Goal: Task Accomplishment & Management: Complete application form

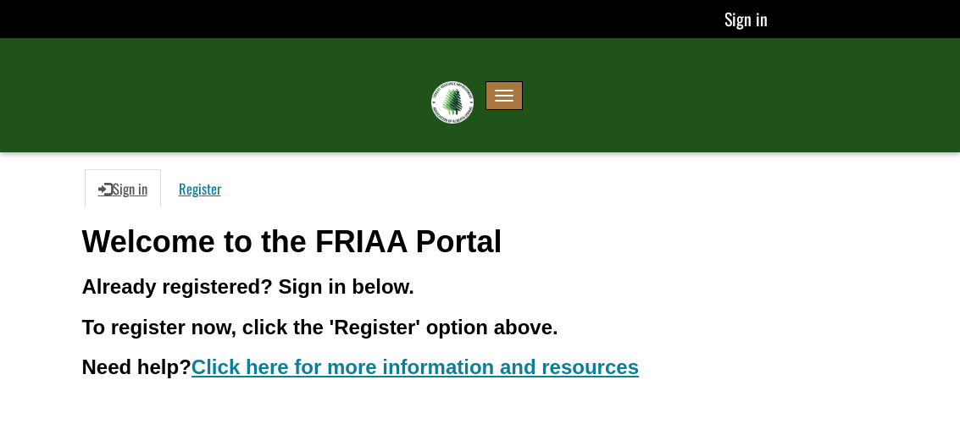
click at [512, 92] on button "Toggle navigation" at bounding box center [503, 95] width 37 height 29
click at [511, 91] on span "button" at bounding box center [504, 91] width 19 height 2
click at [449, 102] on img at bounding box center [452, 102] width 42 height 42
click at [503, 95] on span "button" at bounding box center [504, 96] width 19 height 2
click at [502, 97] on button "Toggle navigation" at bounding box center [503, 95] width 37 height 29
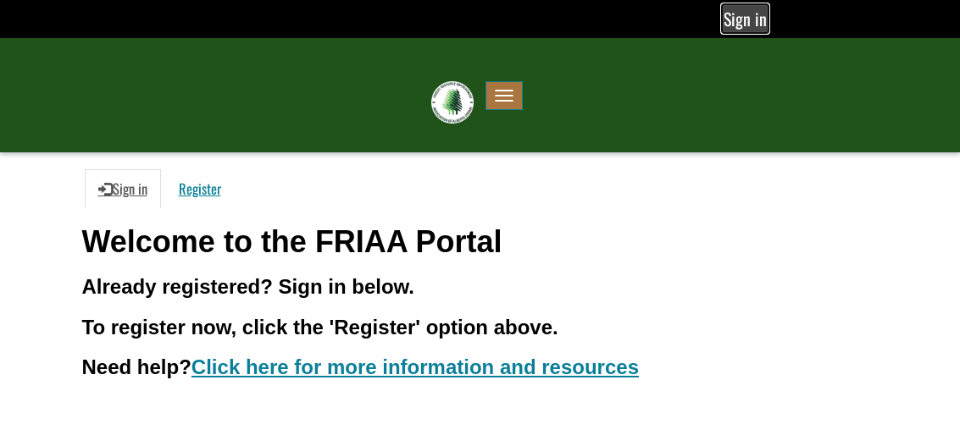
click at [741, 13] on link "Sign in" at bounding box center [745, 18] width 45 height 27
click at [393, 31] on div "Sign in" at bounding box center [384, 19] width 768 height 38
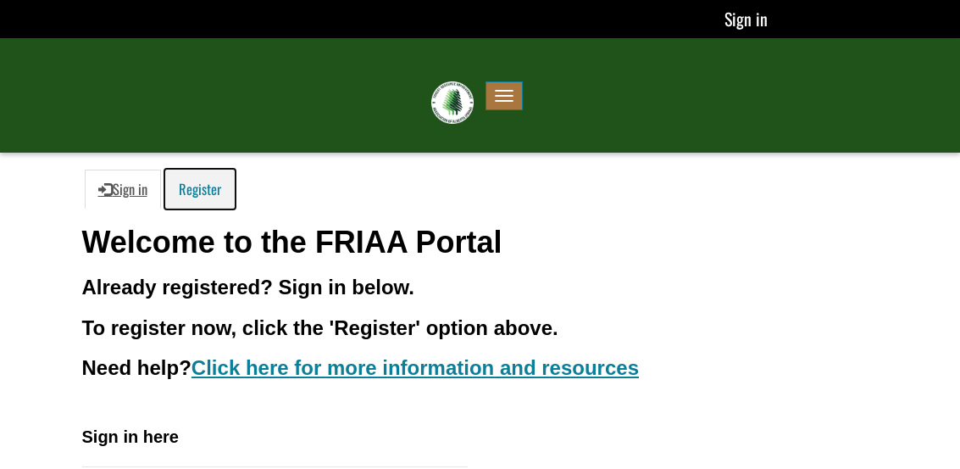
click at [189, 176] on link "Register" at bounding box center [199, 188] width 69 height 39
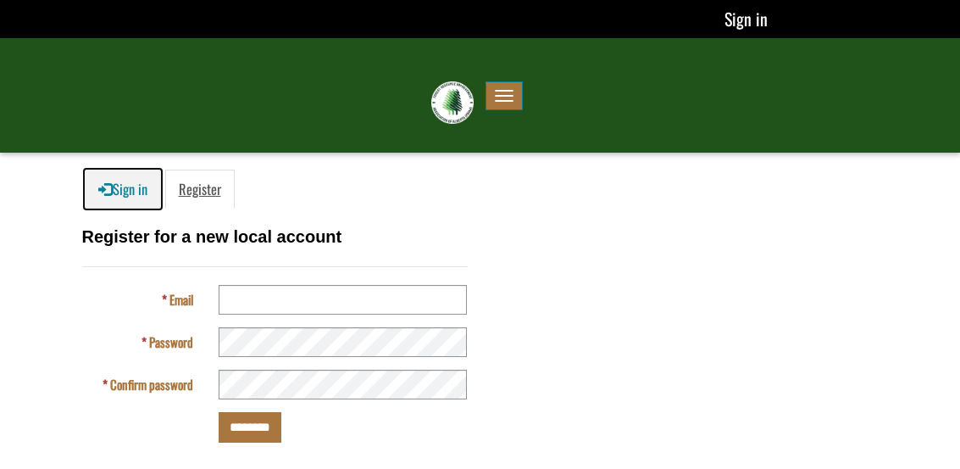
click at [147, 192] on link "Sign in" at bounding box center [123, 188] width 76 height 39
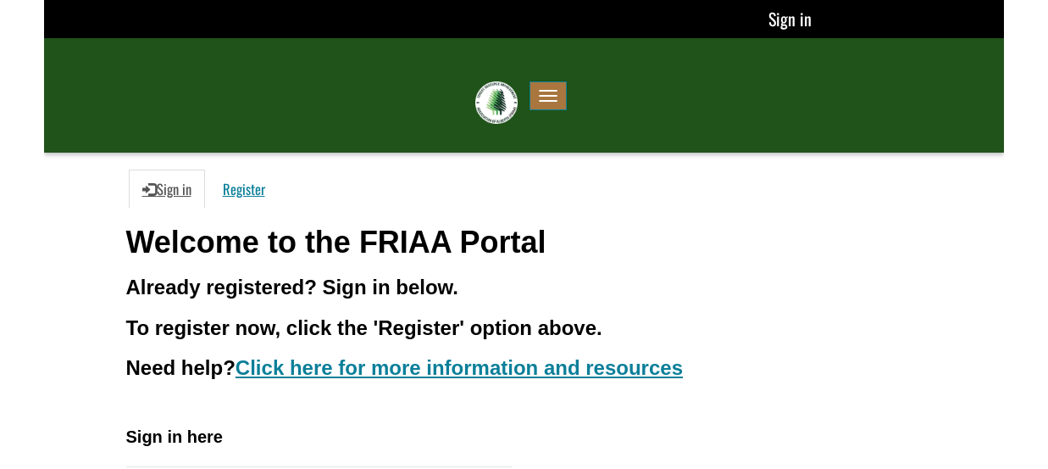
scroll to position [241, 0]
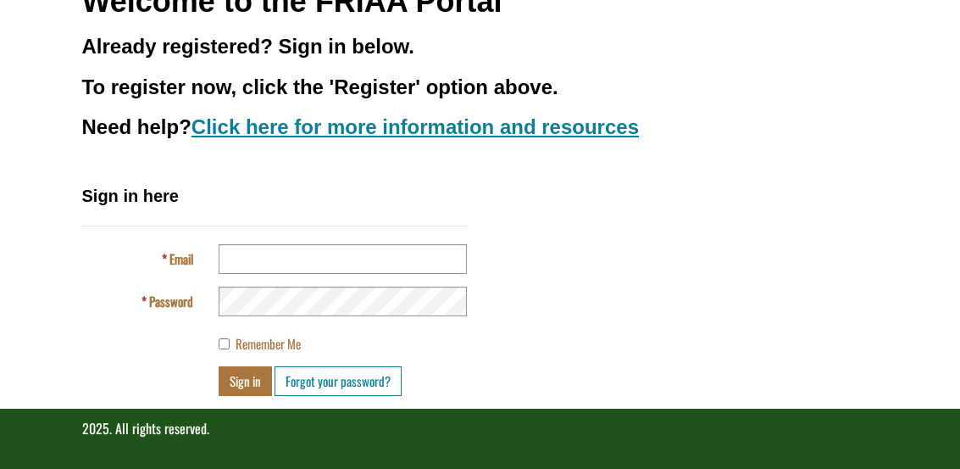
click at [151, 430] on span ". All rights reserved." at bounding box center [159, 428] width 100 height 20
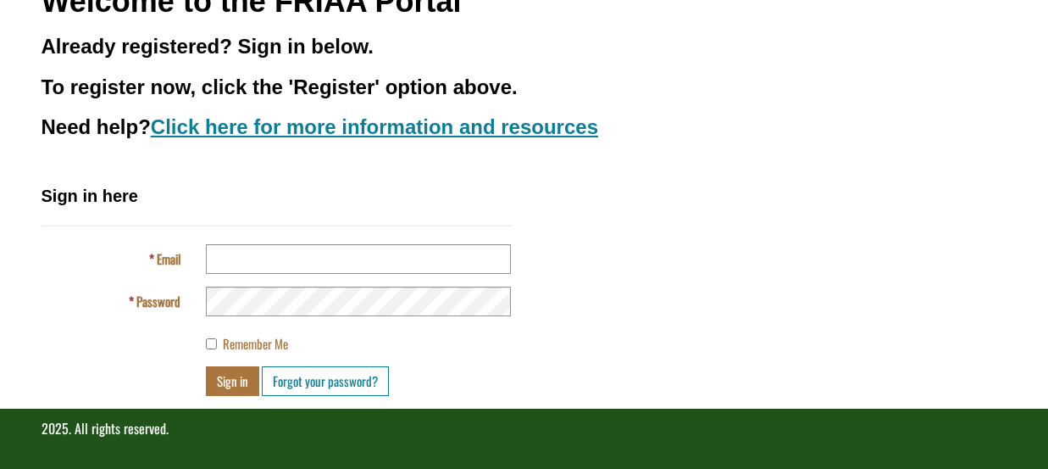
click at [469, 149] on div "Welcome to the FRIAA Portal Already registered? Sign in below. To register now,…" at bounding box center [525, 84] width 966 height 199
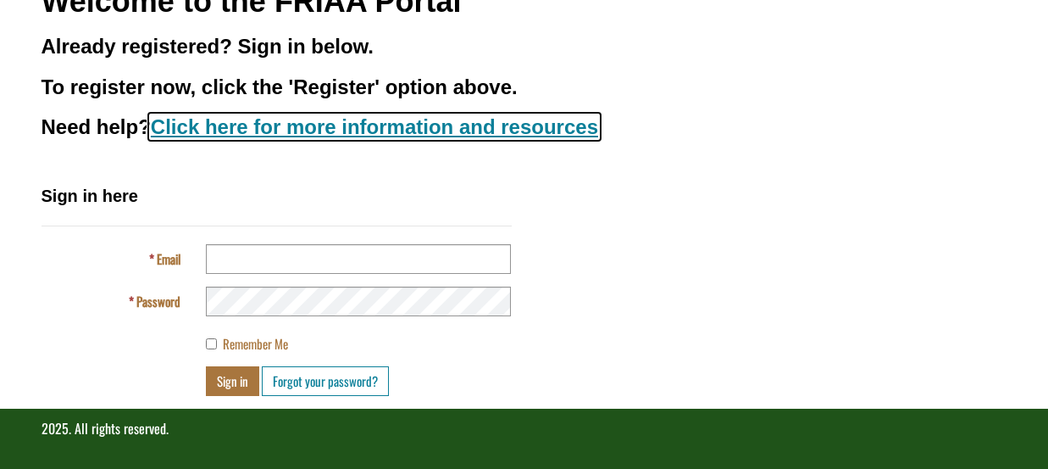
click at [474, 131] on link "Click here for more information and resources" at bounding box center [374, 126] width 447 height 23
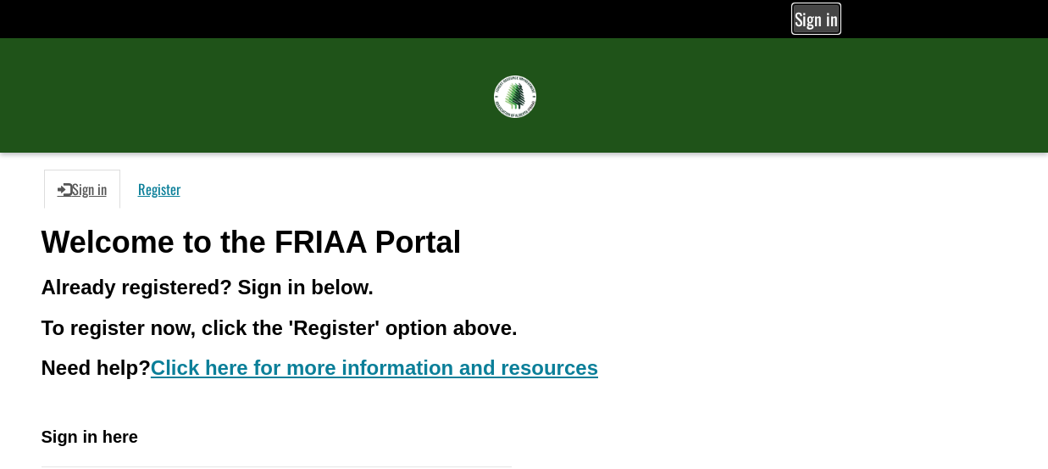
click at [802, 14] on link "Sign in" at bounding box center [816, 18] width 45 height 27
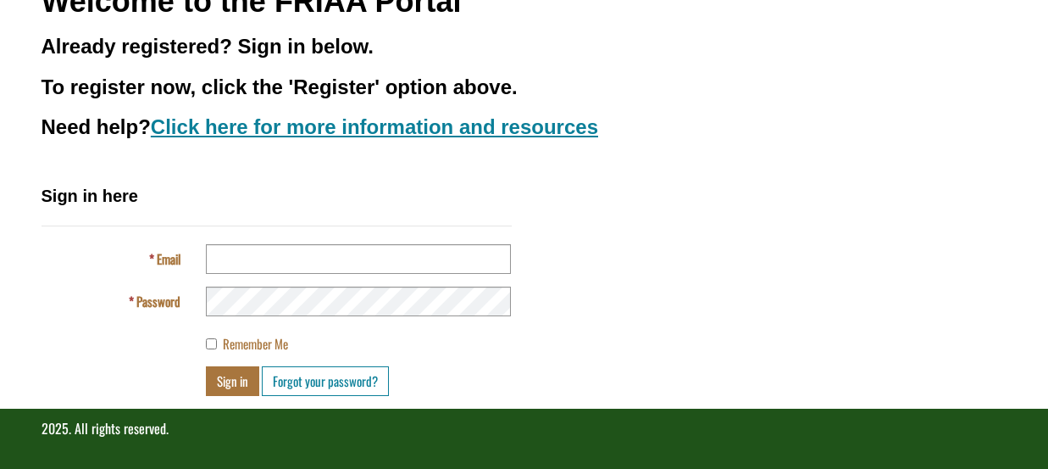
click at [119, 425] on span ". All rights reserved." at bounding box center [119, 428] width 100 height 20
click at [247, 267] on input "Email" at bounding box center [358, 259] width 305 height 30
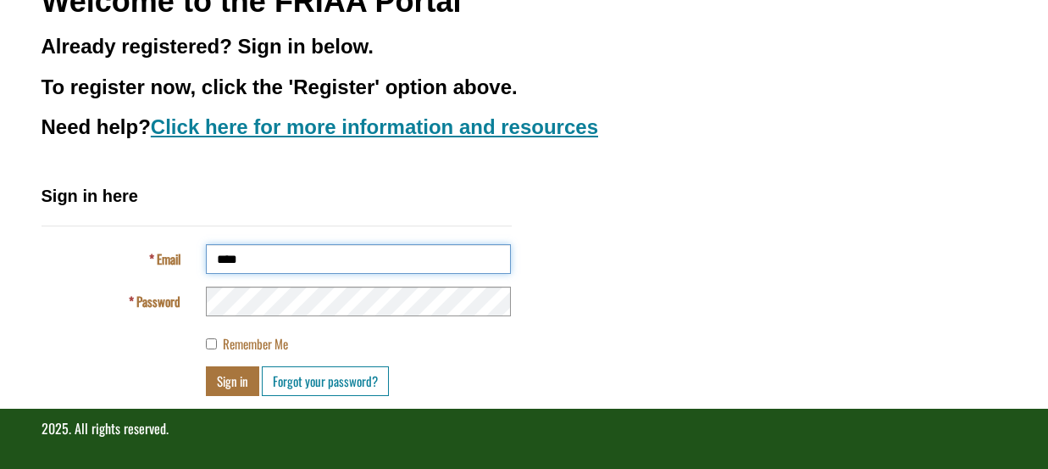
type input "****"
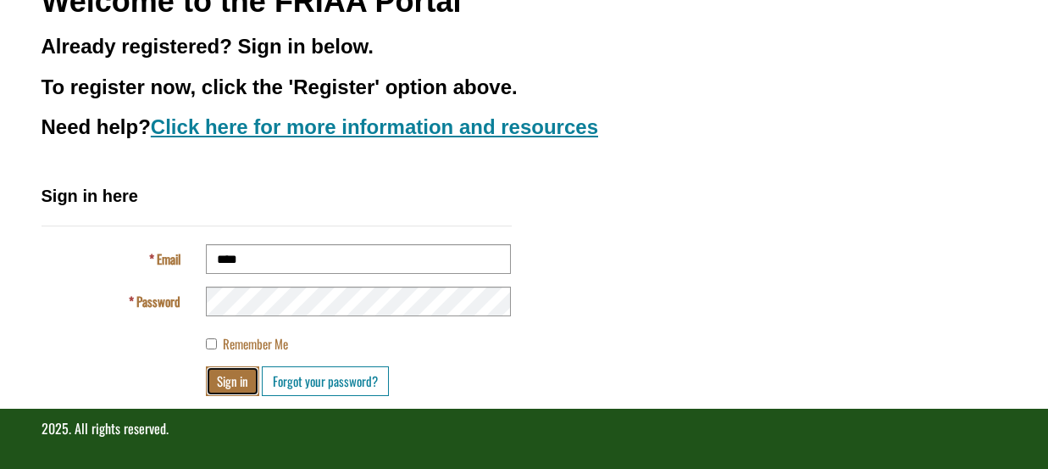
click at [239, 372] on button "Sign in" at bounding box center [232, 381] width 53 height 30
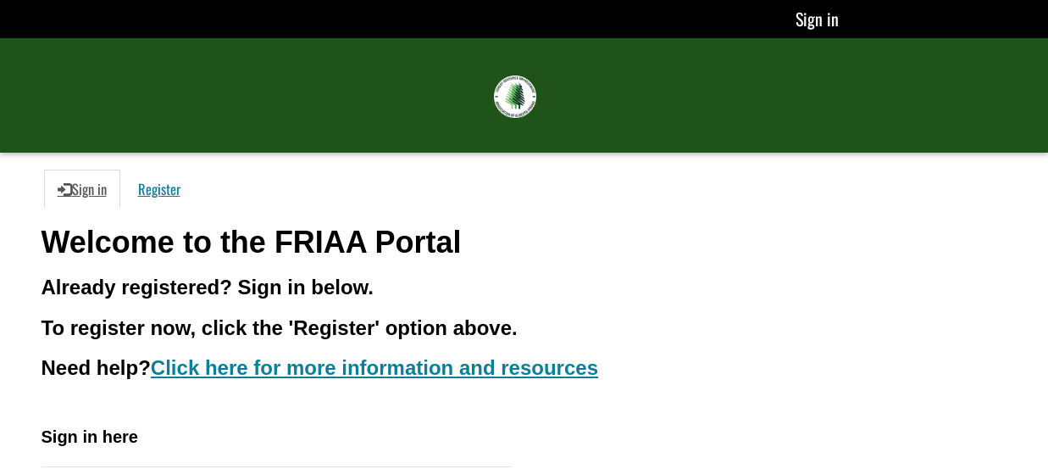
scroll to position [273, 0]
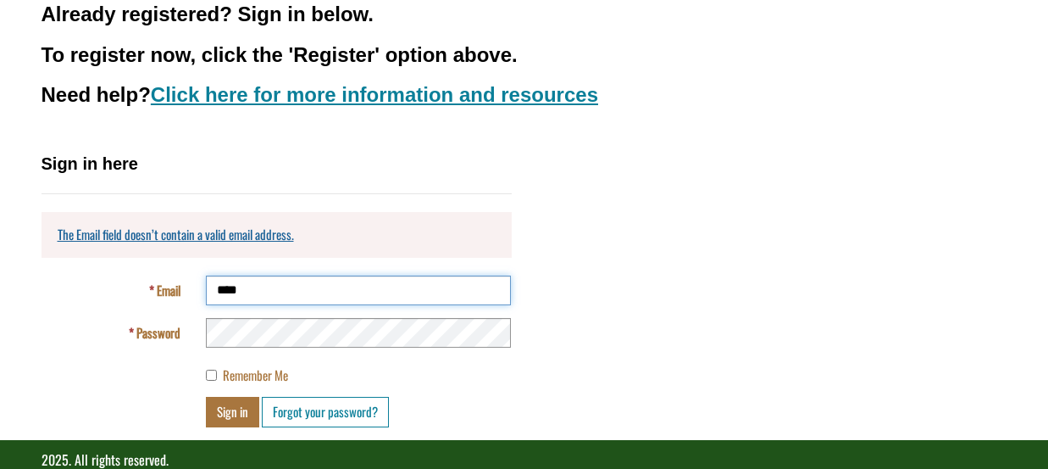
click at [260, 293] on input "****" at bounding box center [358, 290] width 305 height 30
click at [260, 293] on input "********" at bounding box center [358, 290] width 305 height 30
type input "**********"
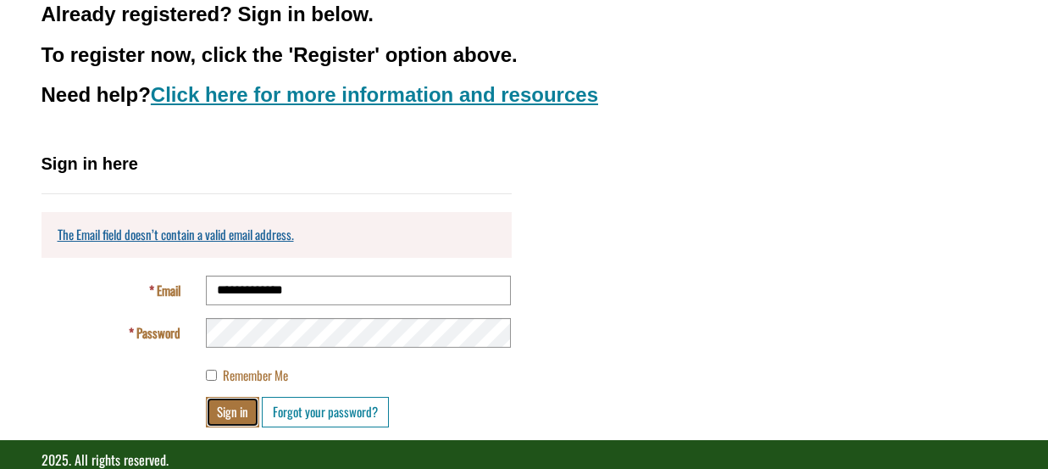
click at [233, 402] on button "Sign in" at bounding box center [232, 412] width 53 height 30
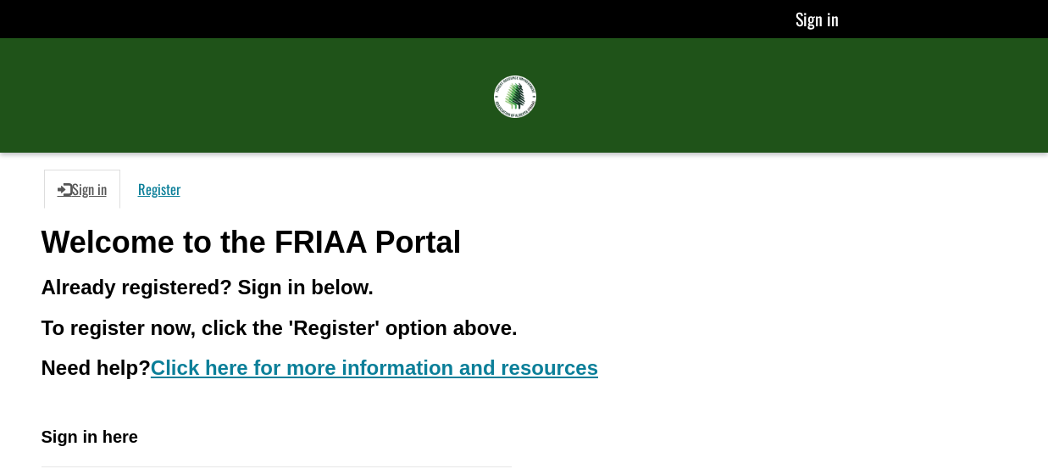
scroll to position [273, 0]
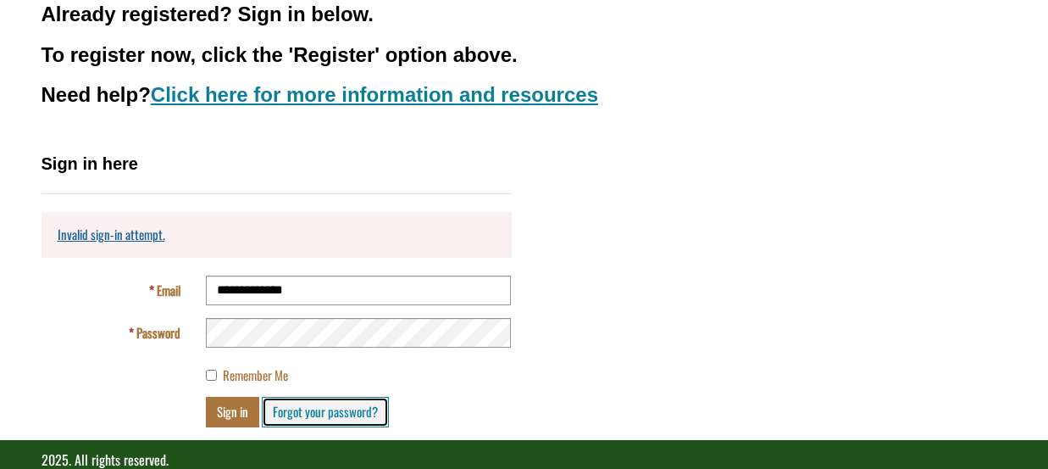
click at [321, 397] on link "Forgot your password?" at bounding box center [325, 412] width 127 height 30
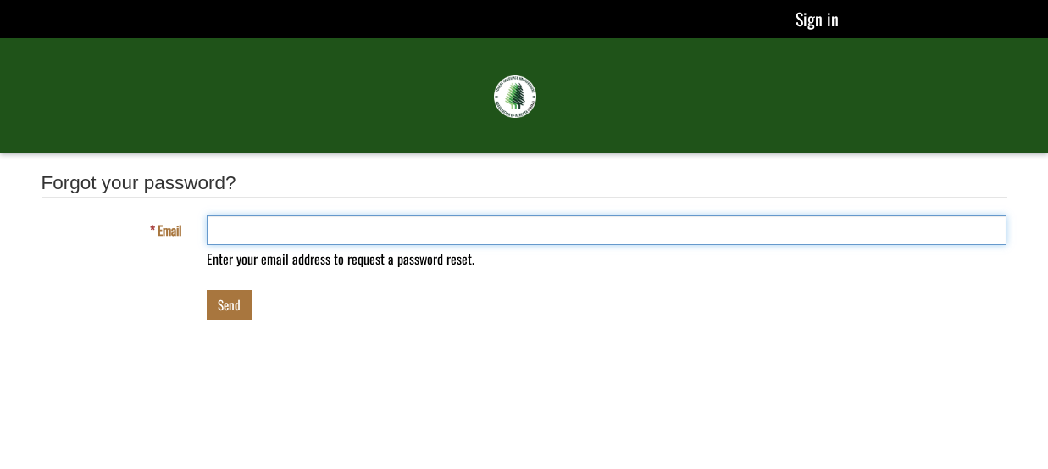
click at [420, 242] on input "Email" at bounding box center [607, 230] width 801 height 30
type input "**********"
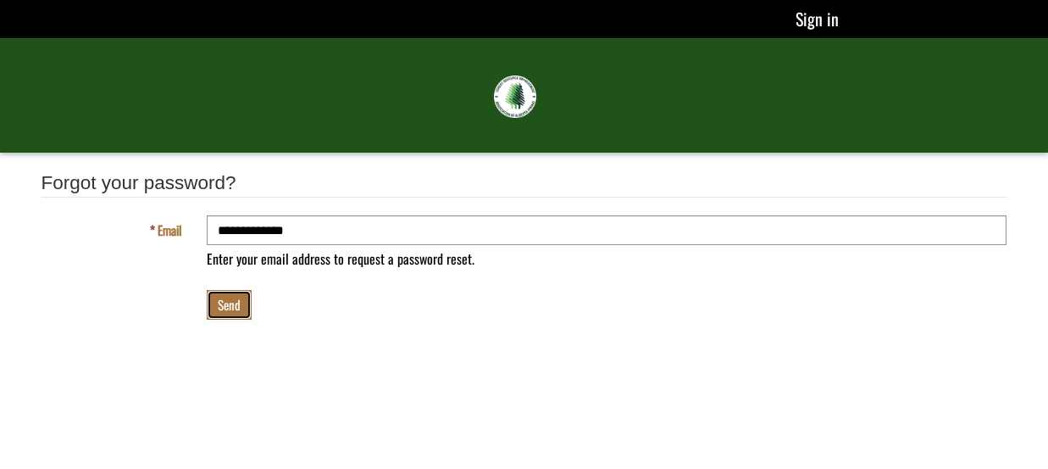
click at [245, 307] on button "Send" at bounding box center [229, 305] width 45 height 30
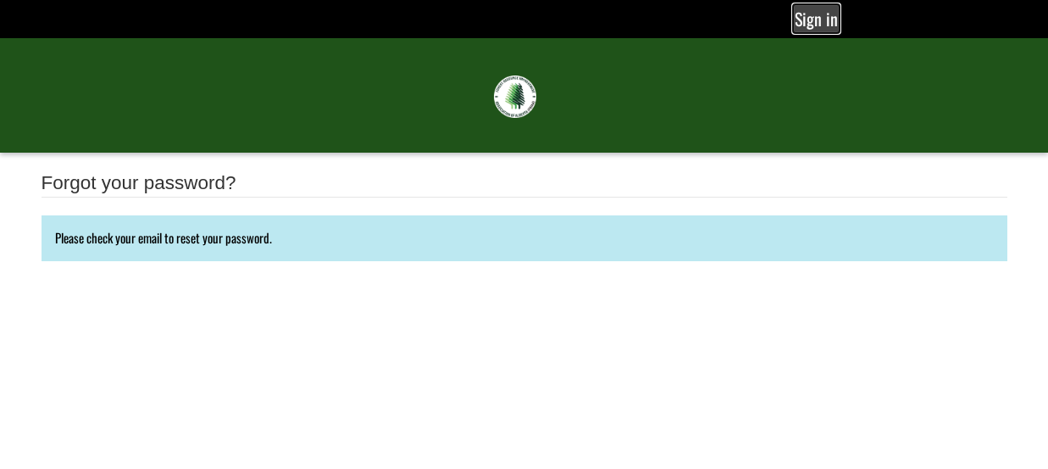
click at [802, 14] on link "Sign in" at bounding box center [816, 18] width 45 height 27
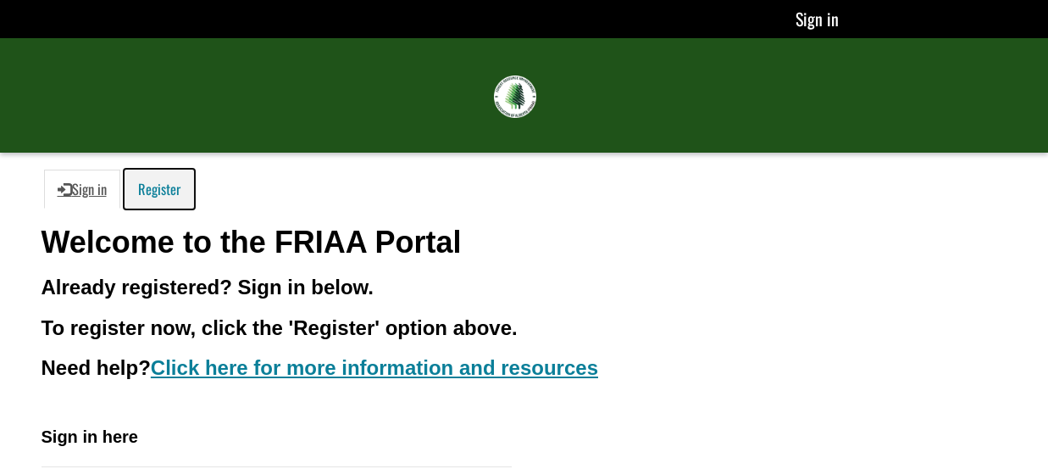
click at [160, 197] on link "Register" at bounding box center [159, 188] width 69 height 39
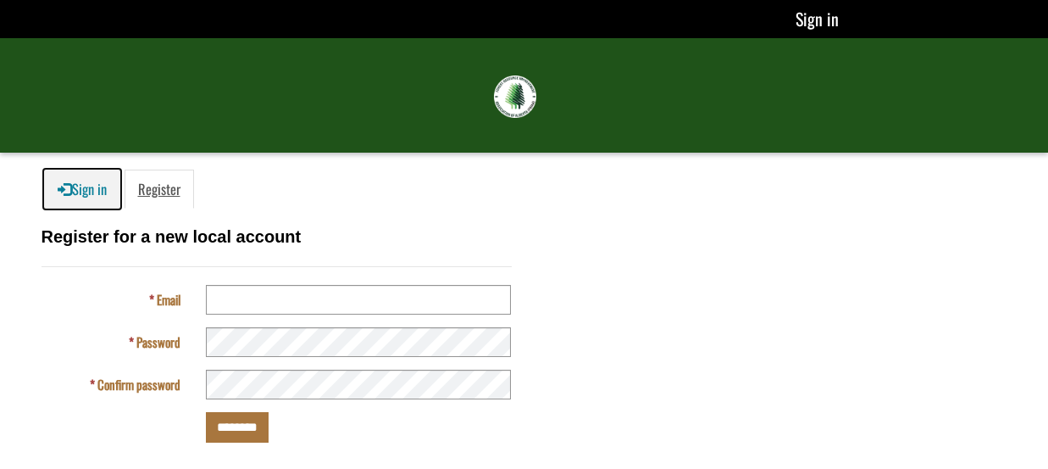
click at [99, 195] on link "Sign in" at bounding box center [82, 188] width 76 height 39
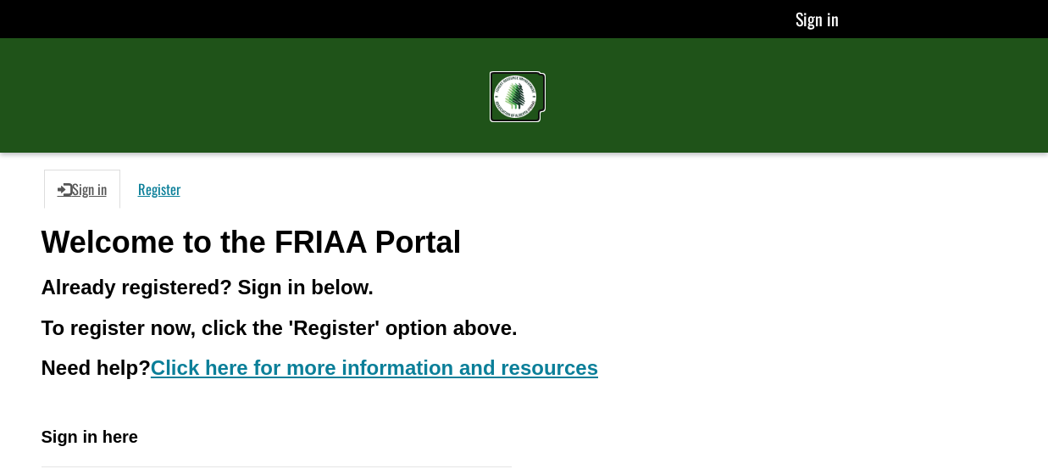
click at [528, 92] on img at bounding box center [515, 96] width 42 height 42
click at [814, 26] on link "Sign in" at bounding box center [816, 18] width 45 height 27
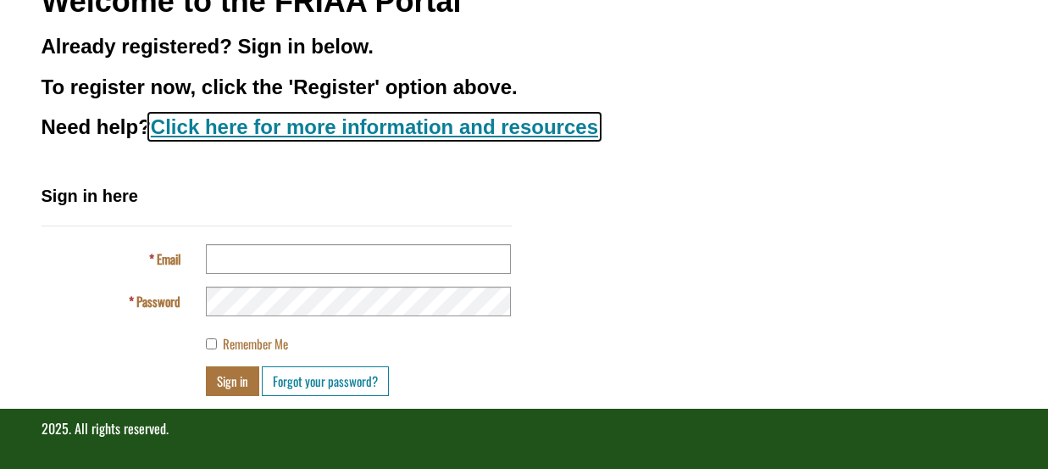
click at [339, 138] on link "Click here for more information and resources" at bounding box center [374, 126] width 447 height 23
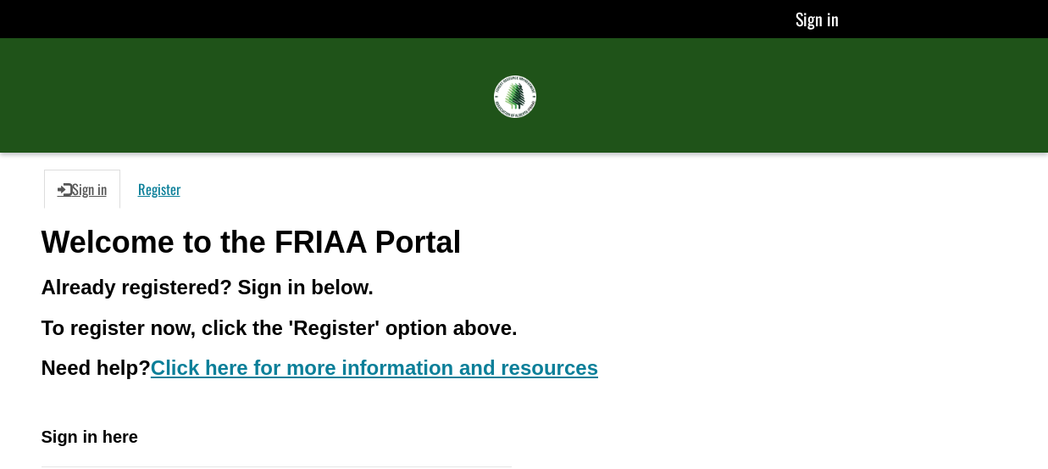
scroll to position [241, 0]
